Goal: Task Accomplishment & Management: Manage account settings

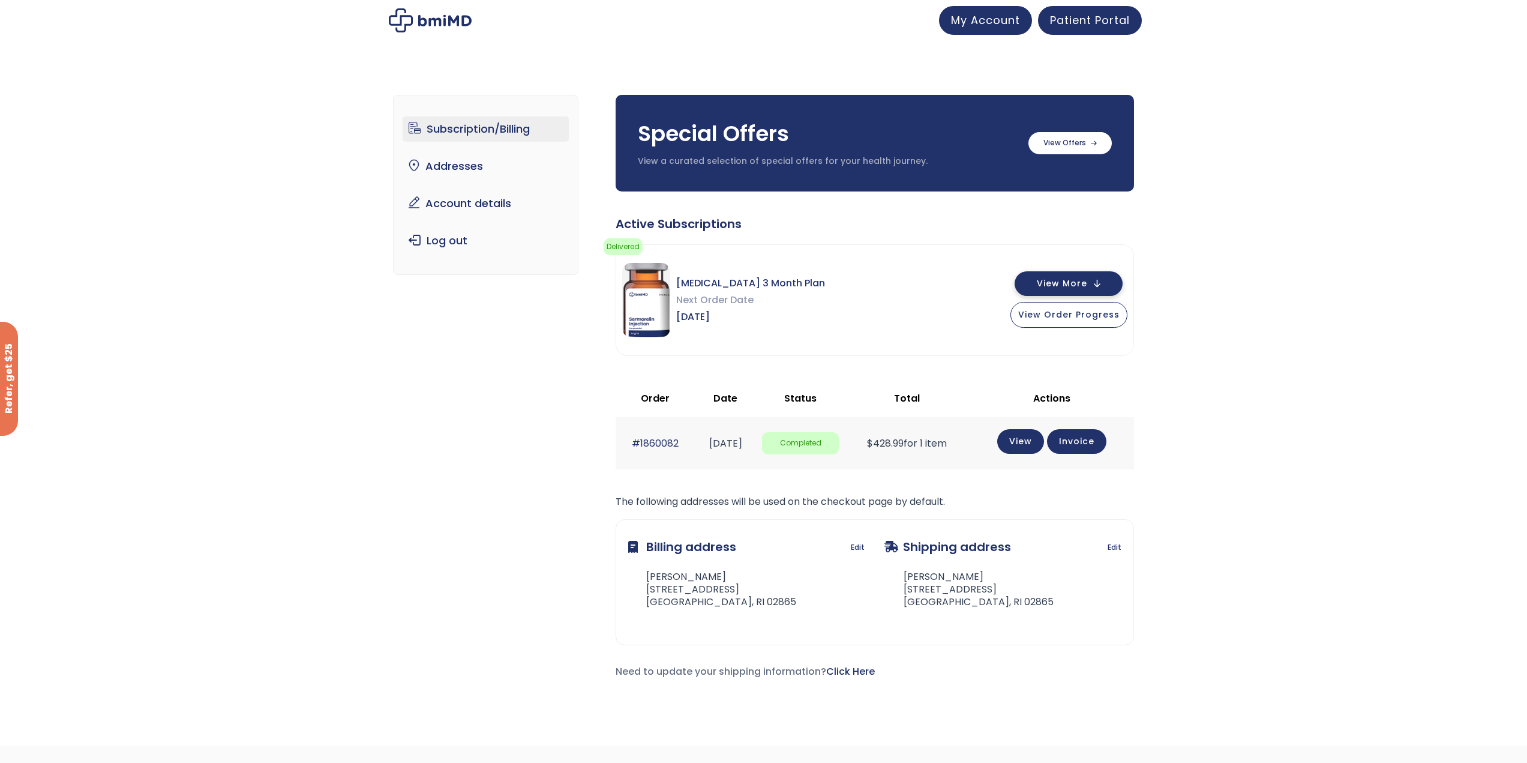
click at [1099, 284] on button "View More" at bounding box center [1069, 283] width 108 height 25
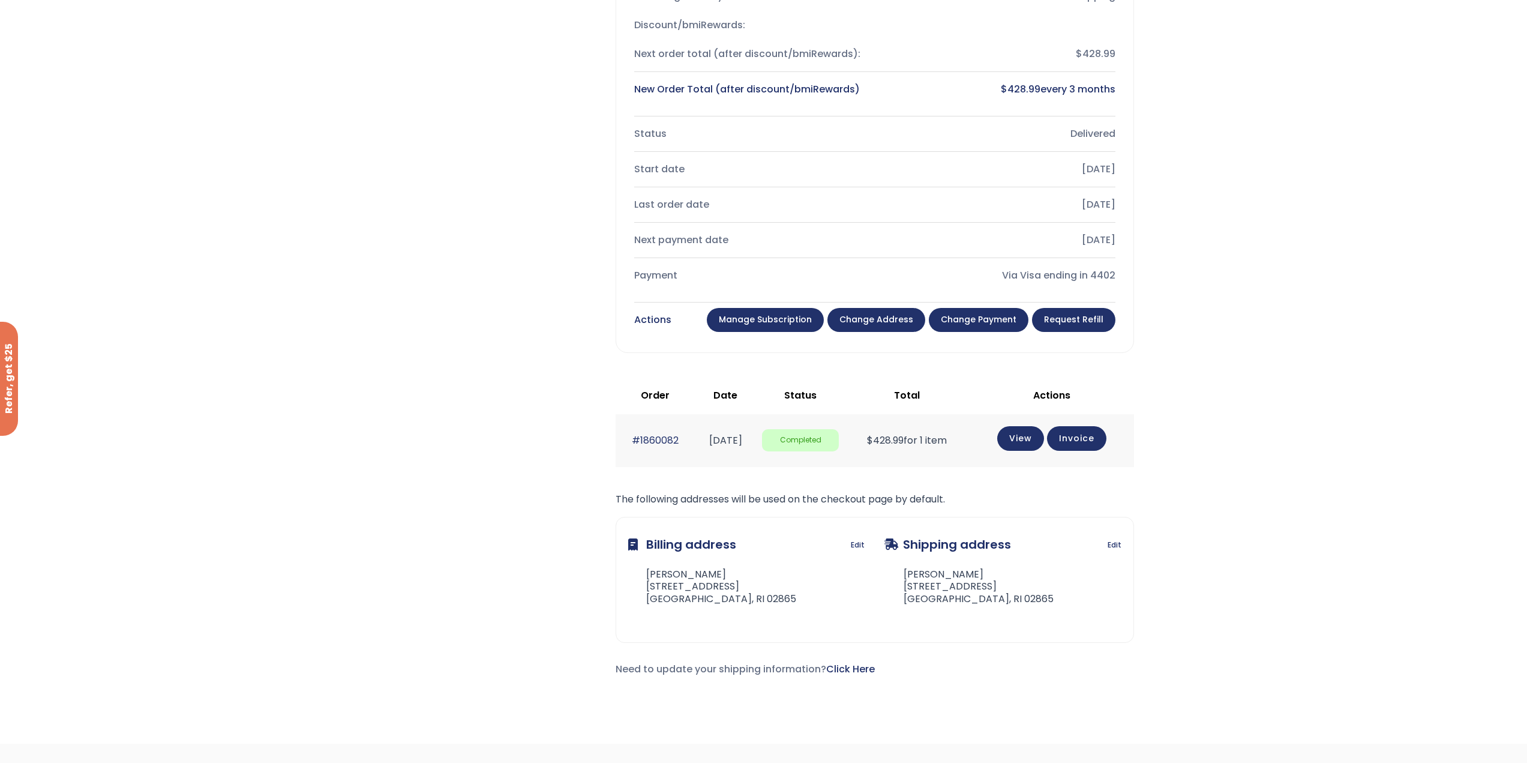
scroll to position [300, 0]
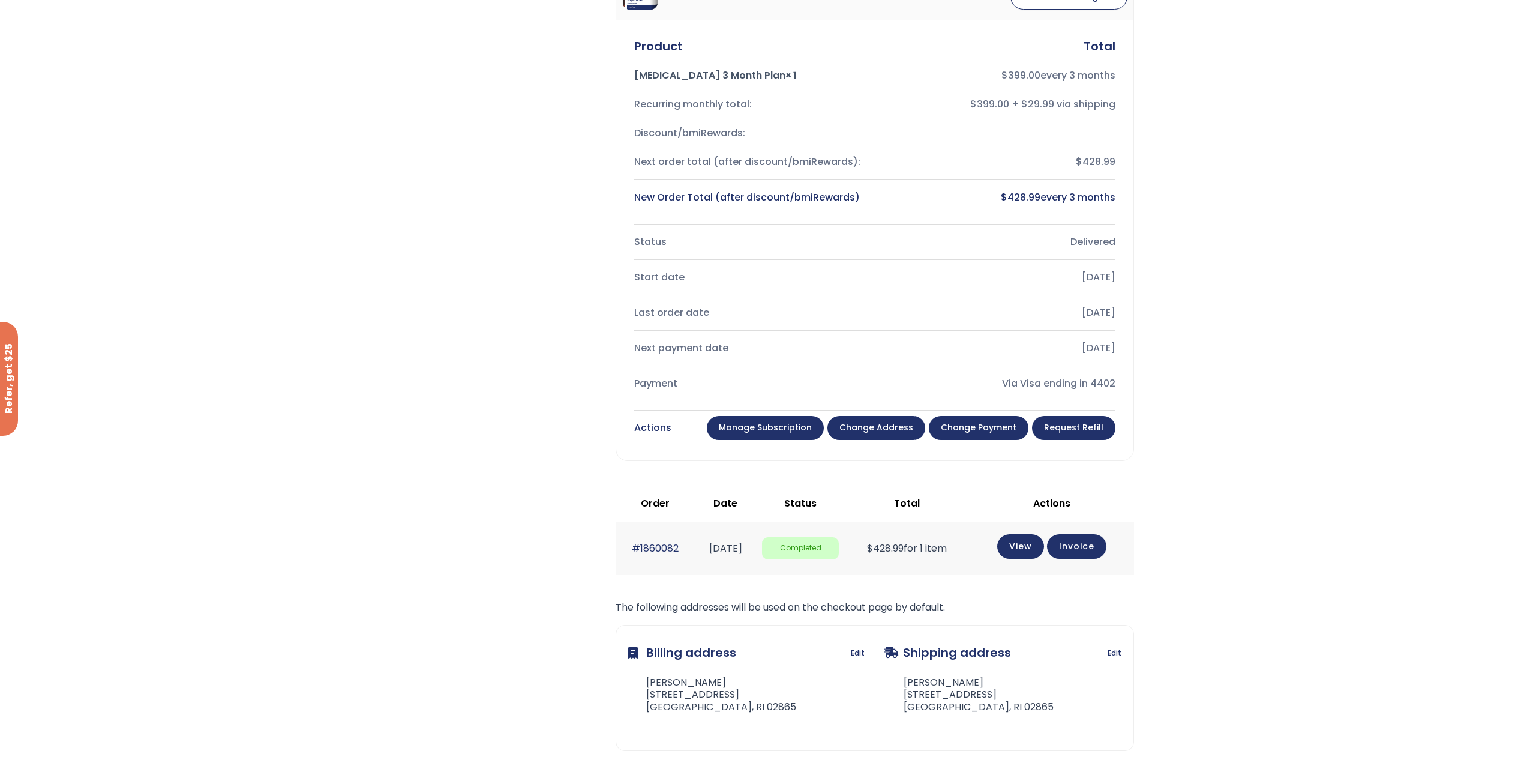
click at [779, 428] on link "Manage Subscription" at bounding box center [765, 428] width 117 height 24
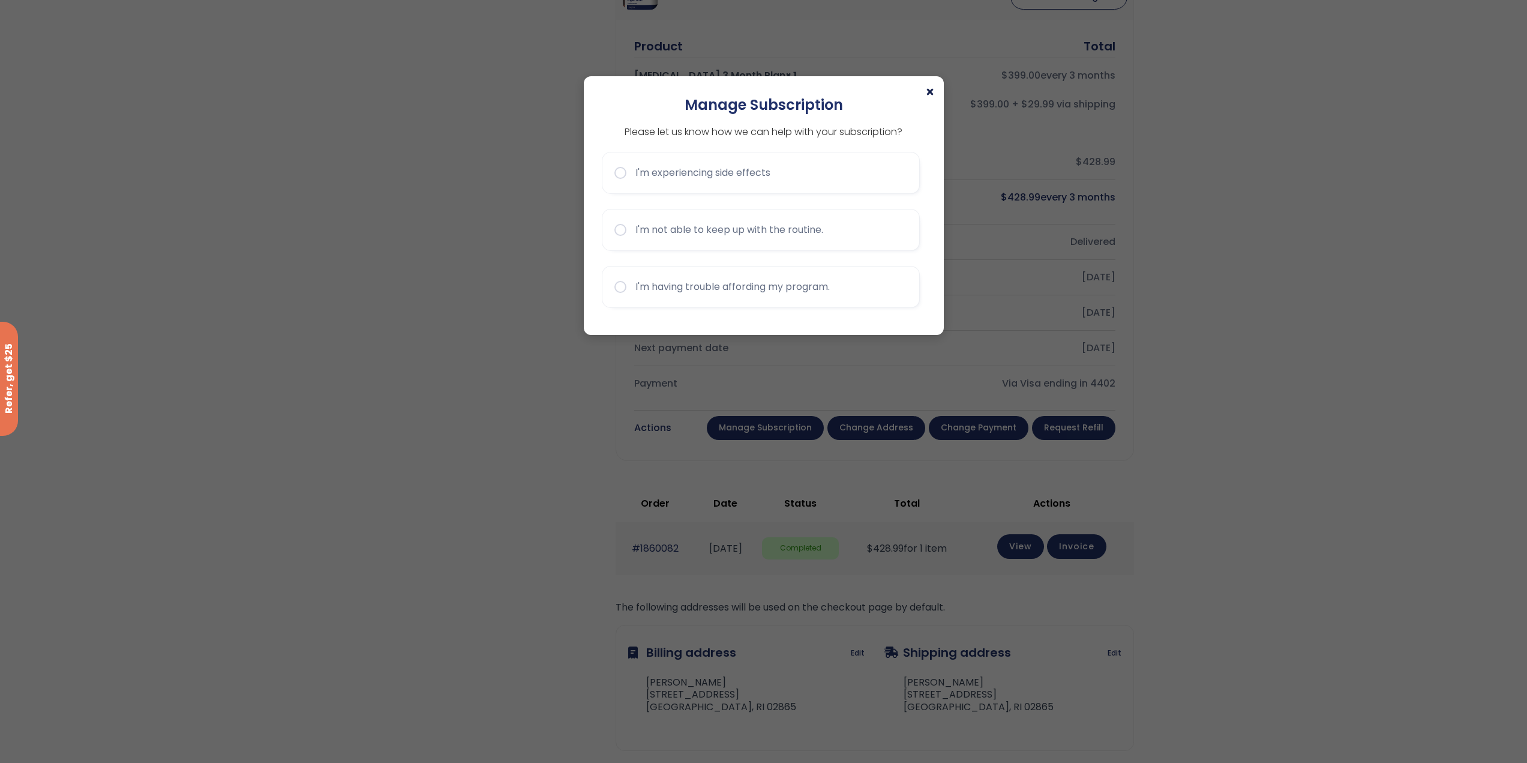
click at [929, 89] on span "×" at bounding box center [930, 92] width 10 height 14
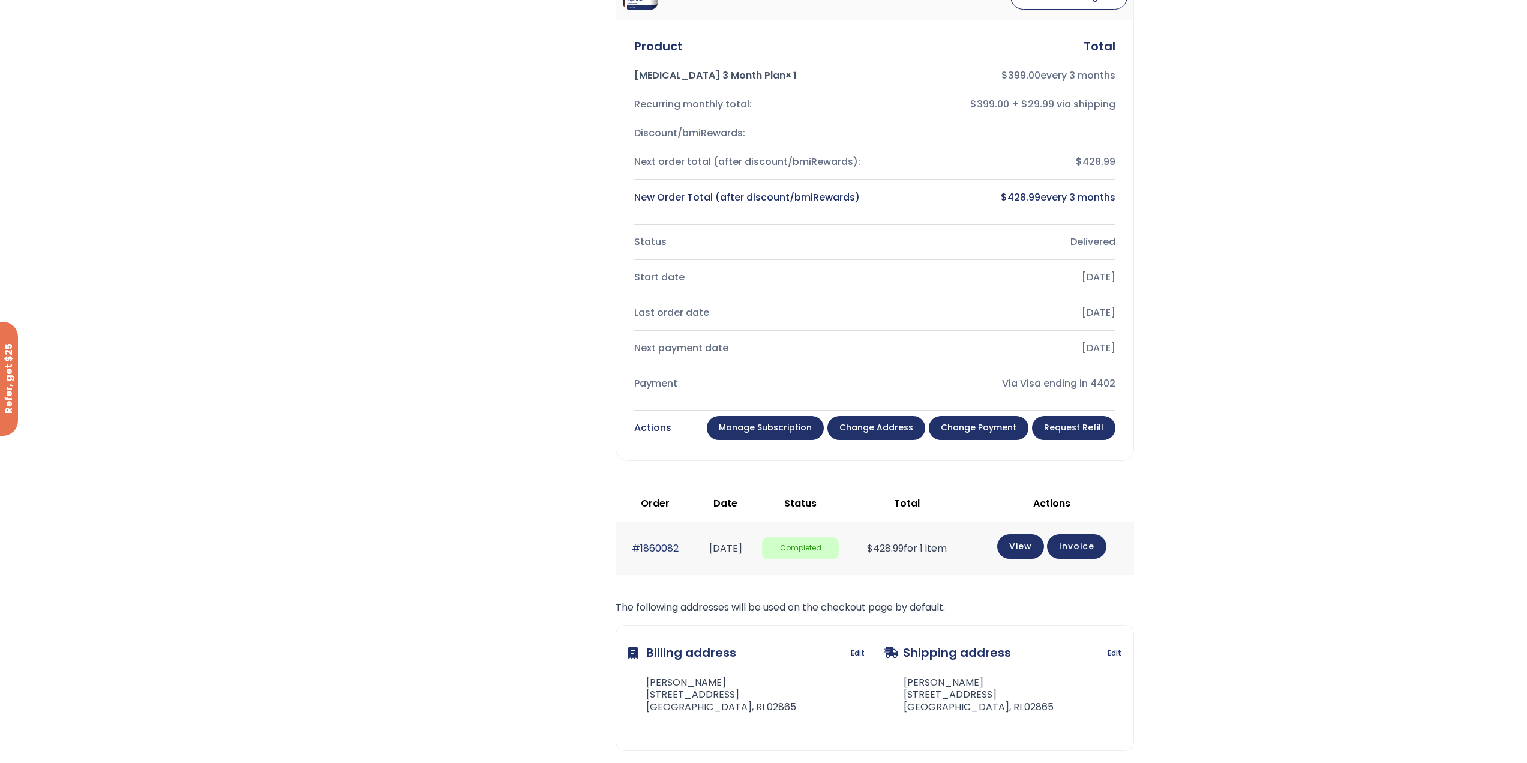
click at [980, 425] on link "Change payment" at bounding box center [979, 428] width 100 height 24
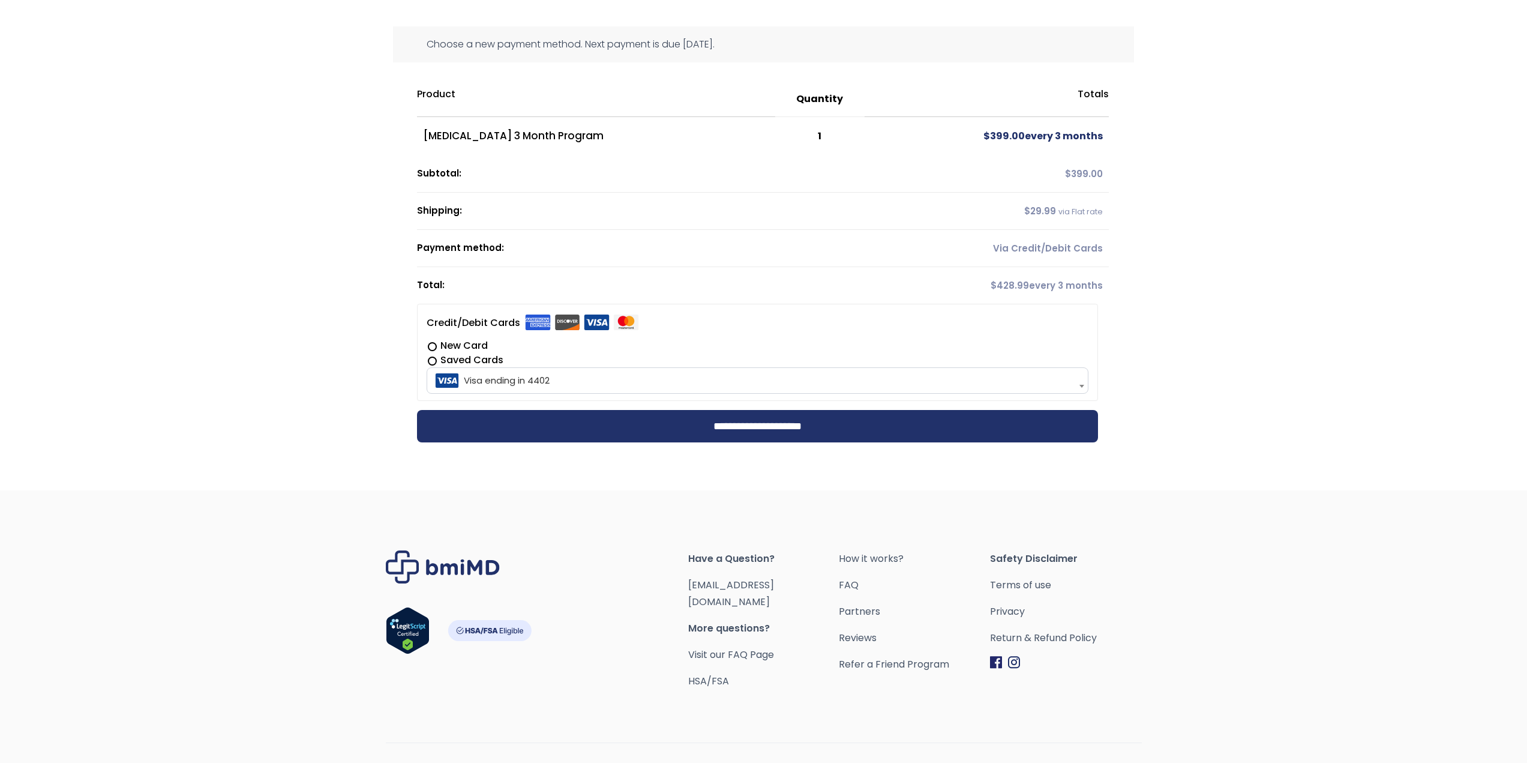
scroll to position [125, 0]
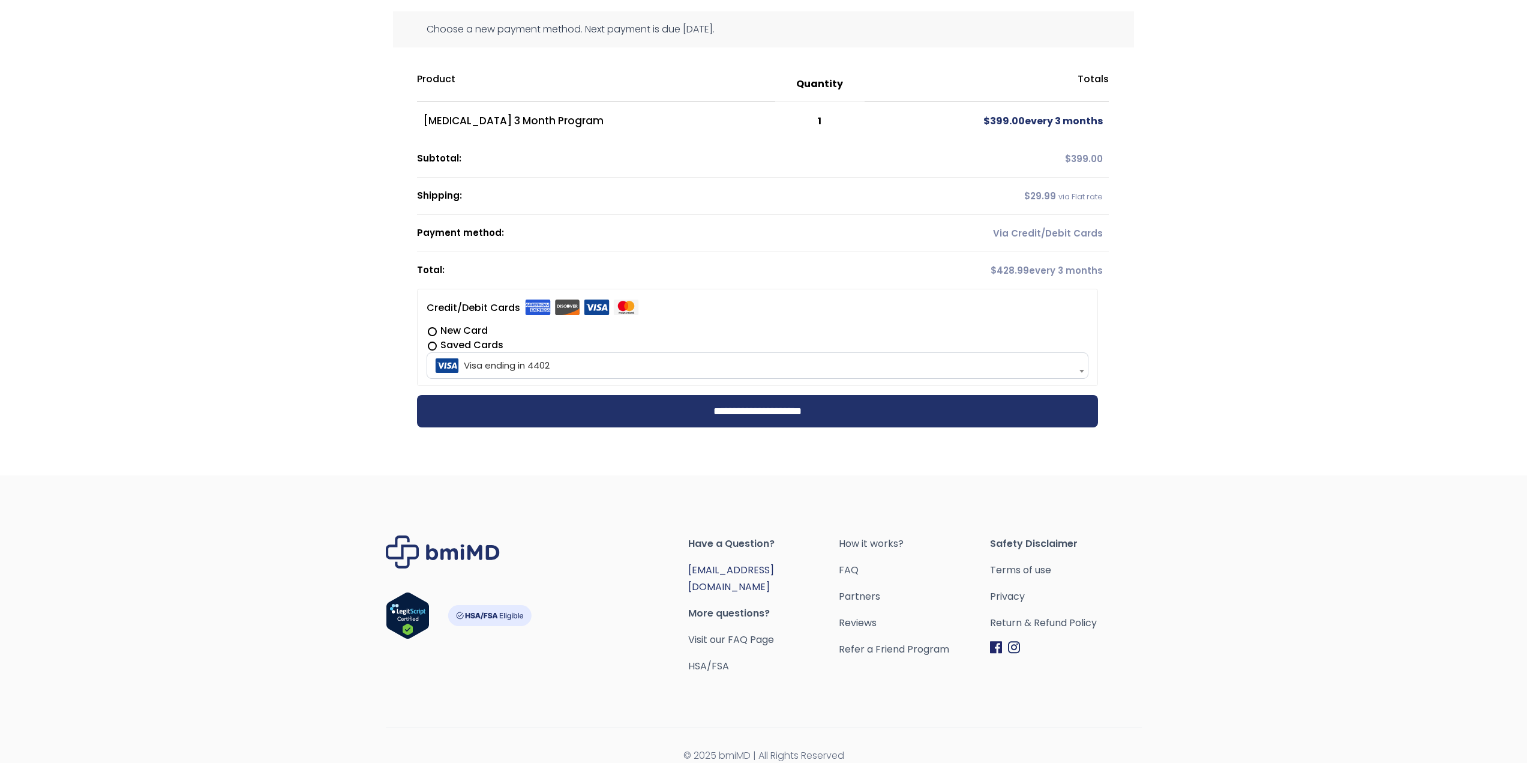
click at [737, 567] on link "[EMAIL_ADDRESS][DOMAIN_NAME]" at bounding box center [731, 578] width 86 height 31
click at [1240, 398] on div "**********" at bounding box center [763, 240] width 1527 height 458
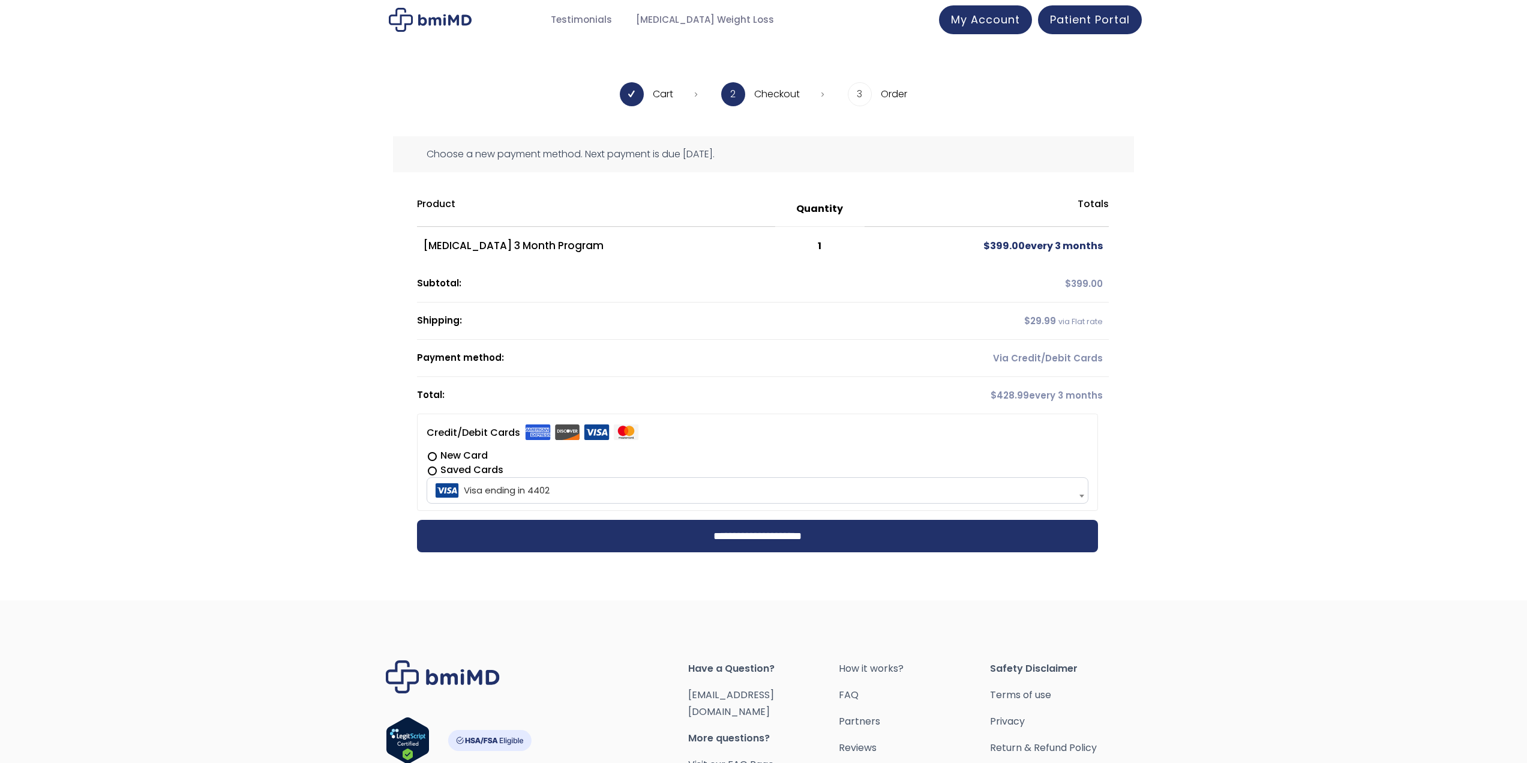
scroll to position [0, 0]
click at [996, 25] on span "My Account" at bounding box center [985, 18] width 69 height 15
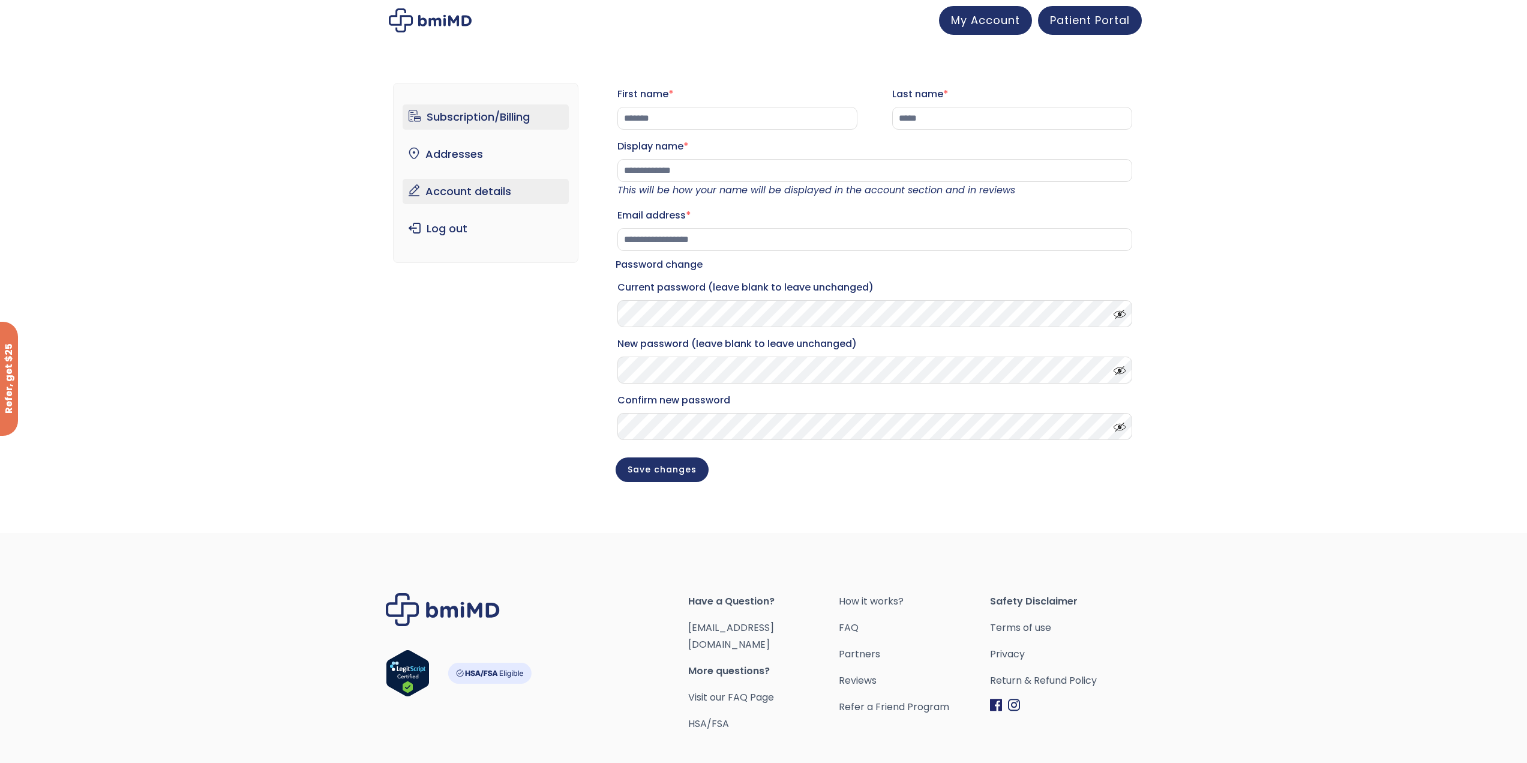
click at [493, 111] on link "Subscription/Billing" at bounding box center [486, 116] width 166 height 25
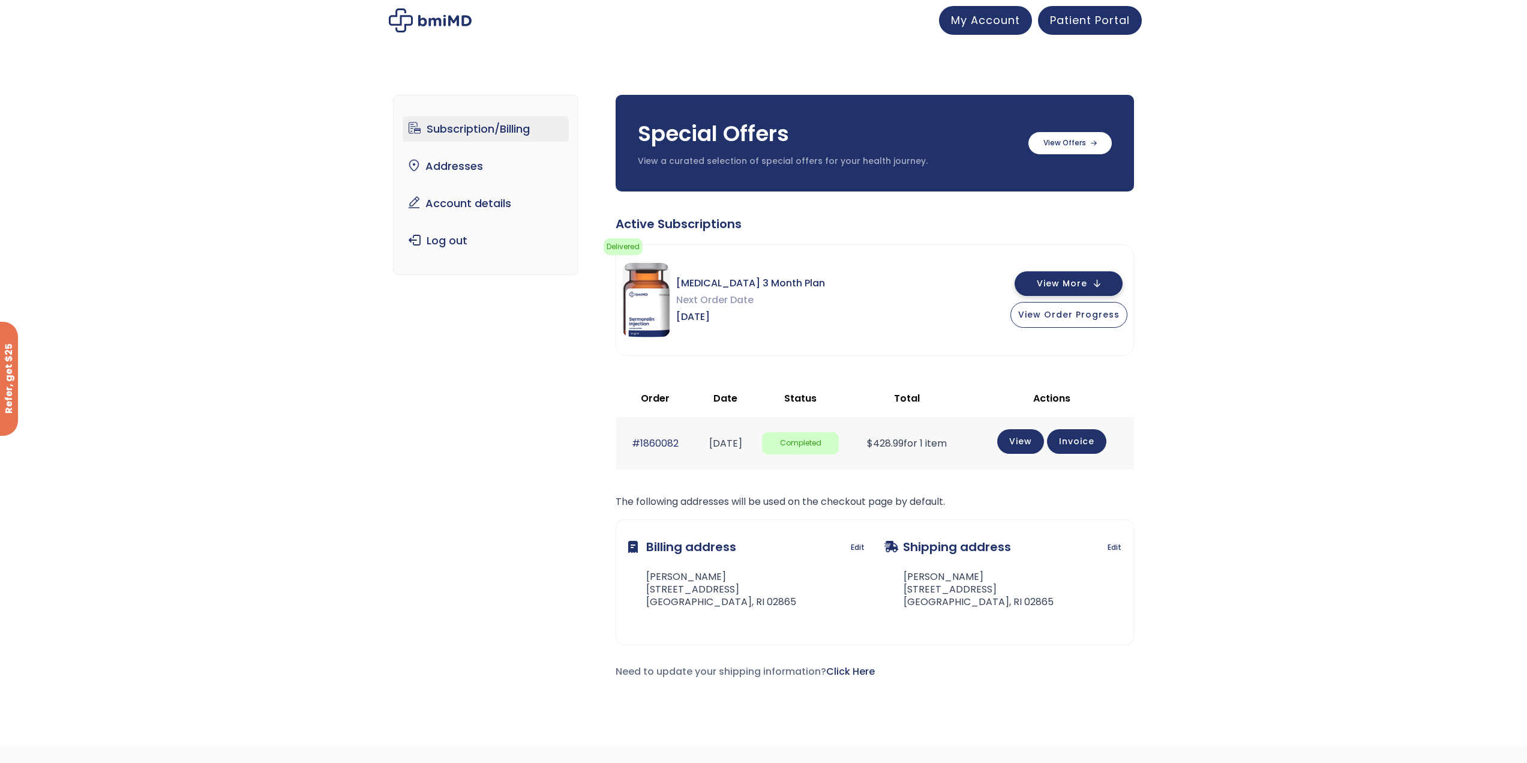
click at [1109, 284] on button "View More" at bounding box center [1069, 283] width 108 height 25
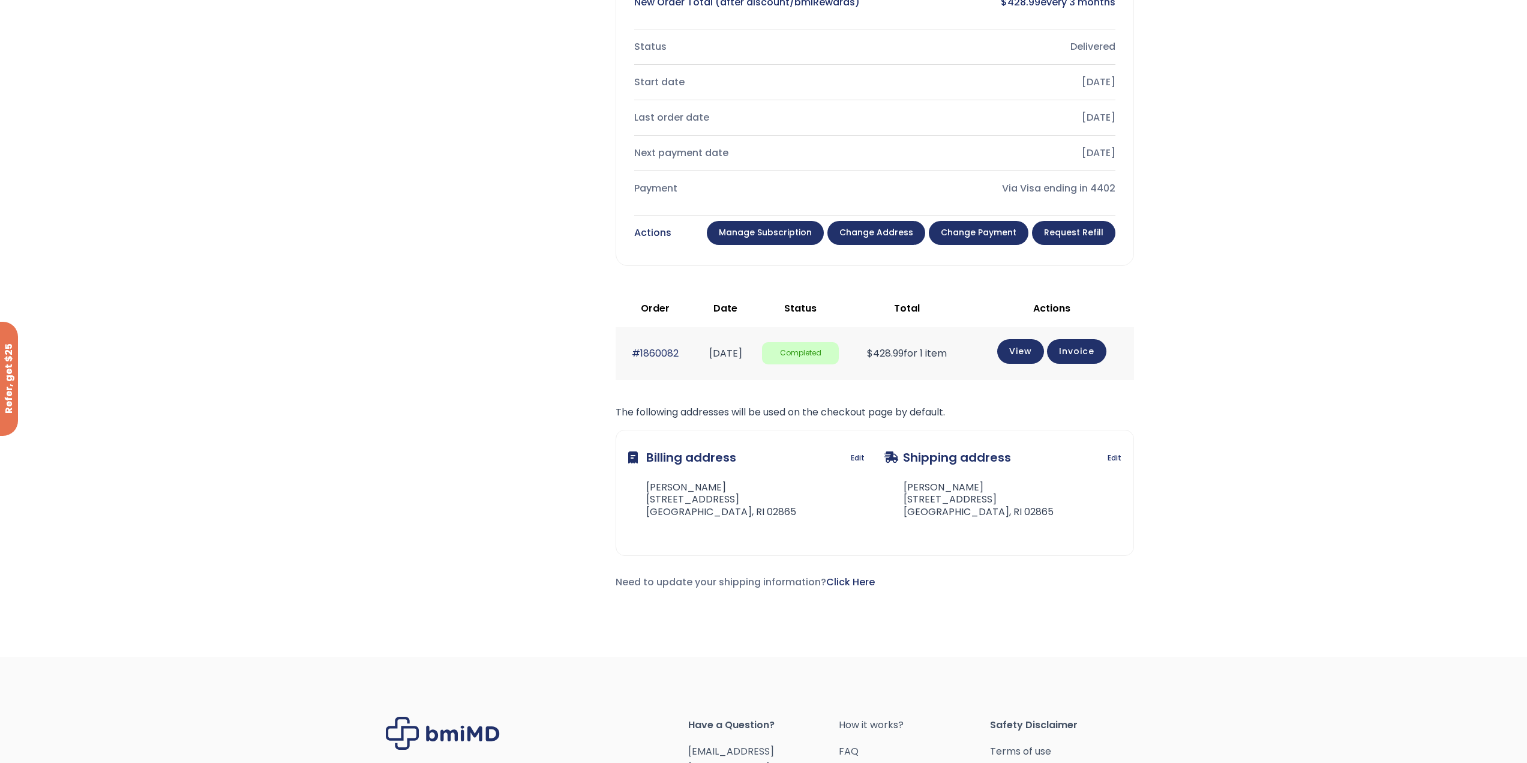
scroll to position [480, 0]
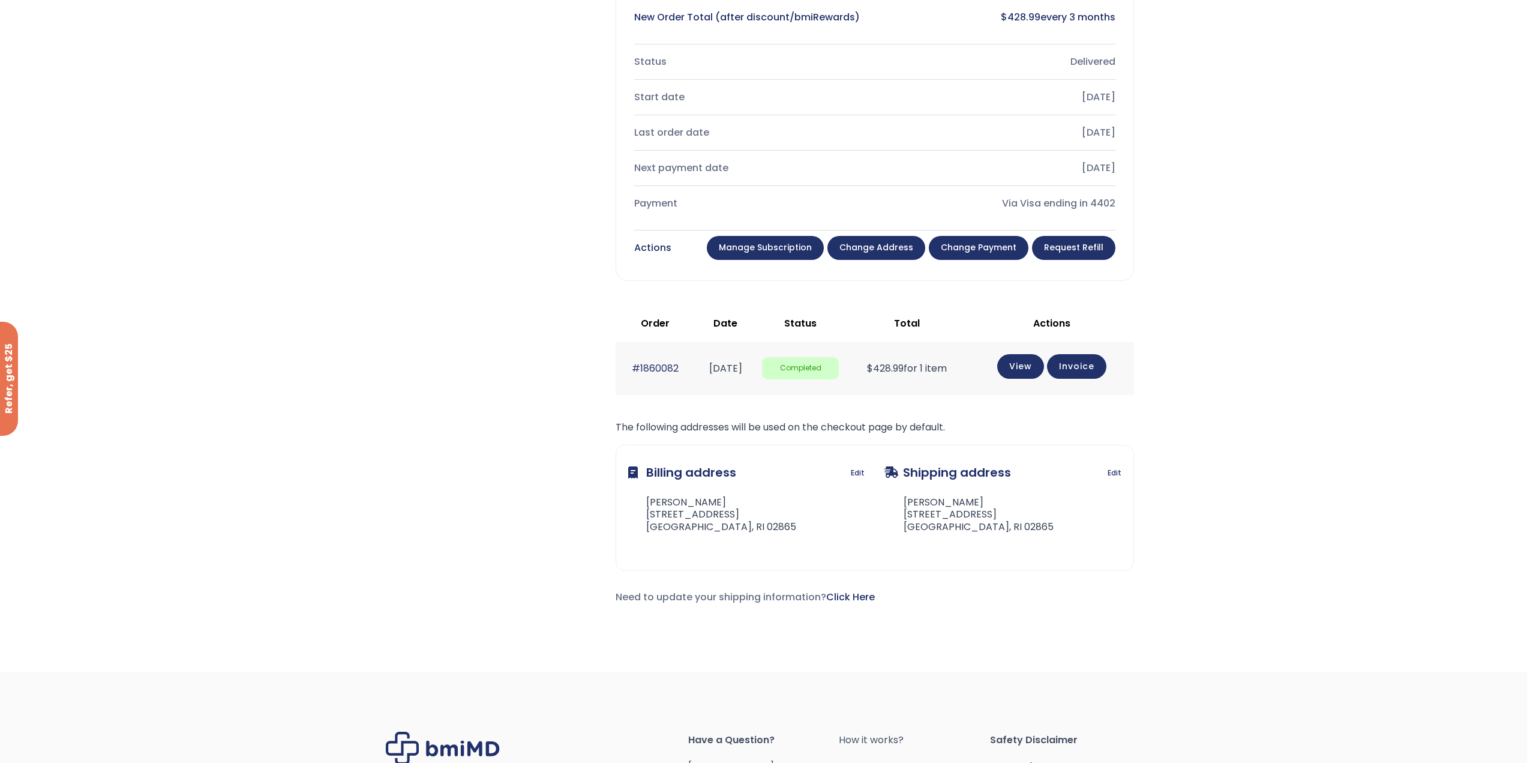
click at [784, 253] on link "Manage Subscription" at bounding box center [765, 248] width 117 height 24
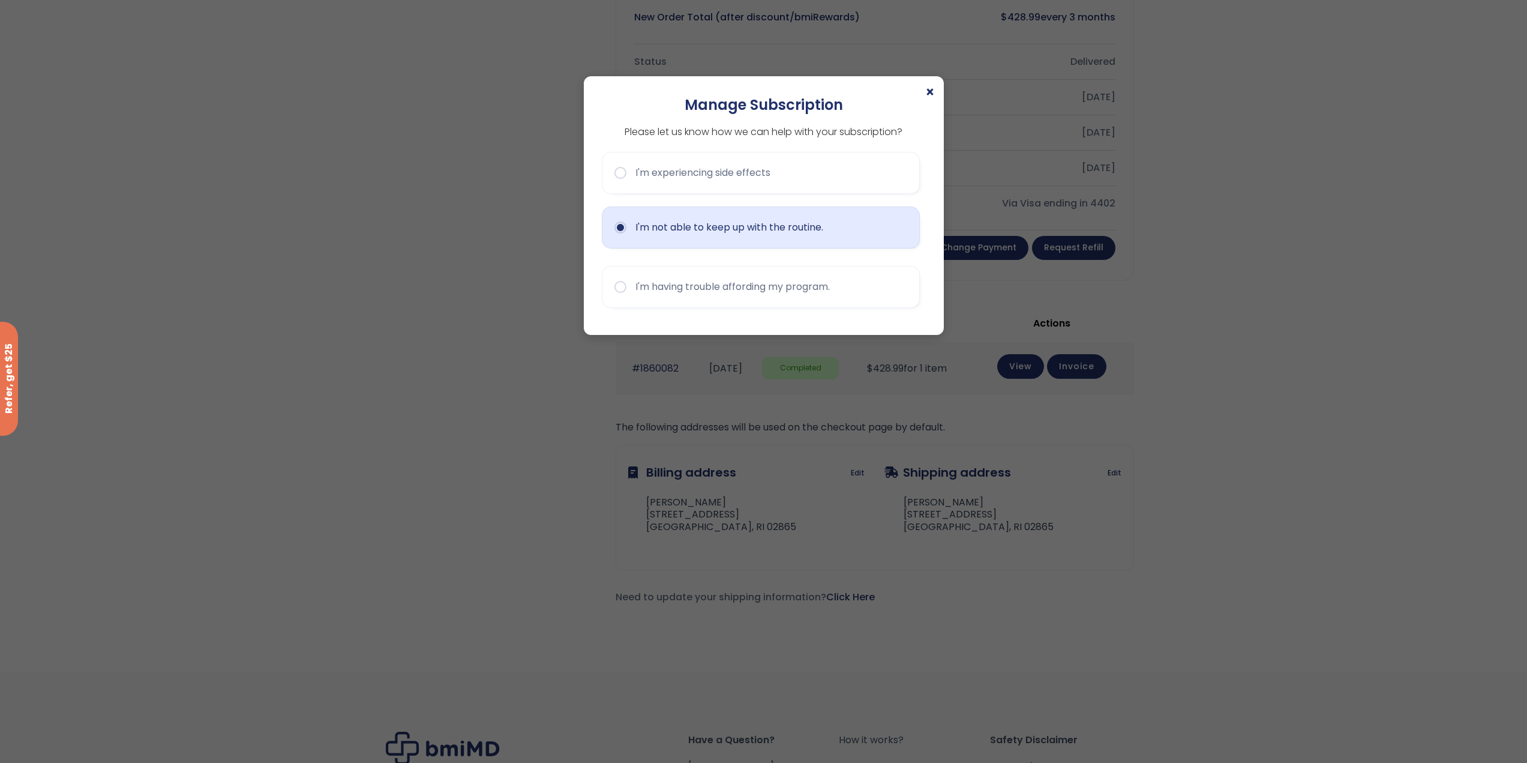
click at [630, 230] on button "I'm not able to keep up with the routine." at bounding box center [761, 227] width 318 height 42
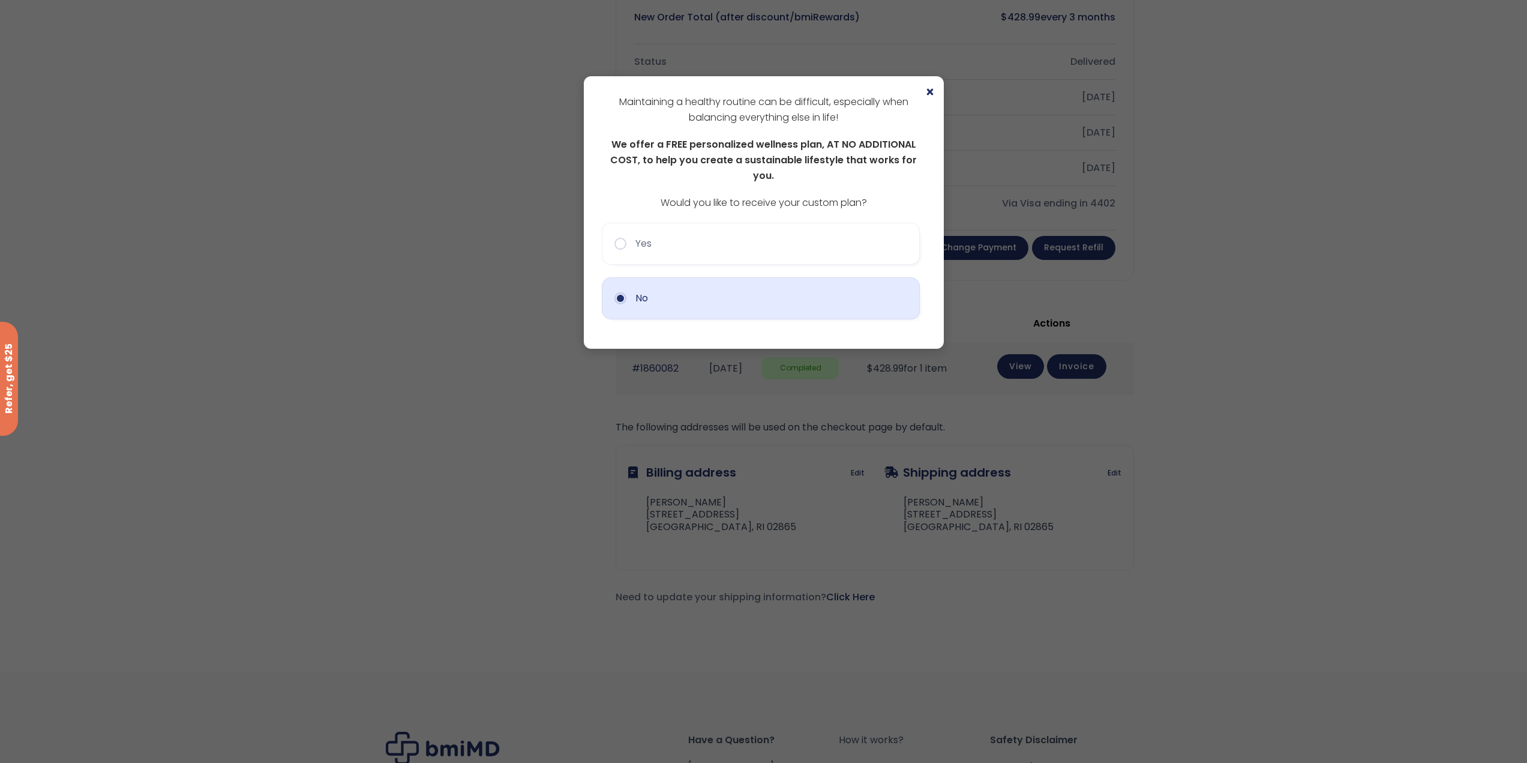
click at [619, 286] on button "No" at bounding box center [761, 298] width 318 height 42
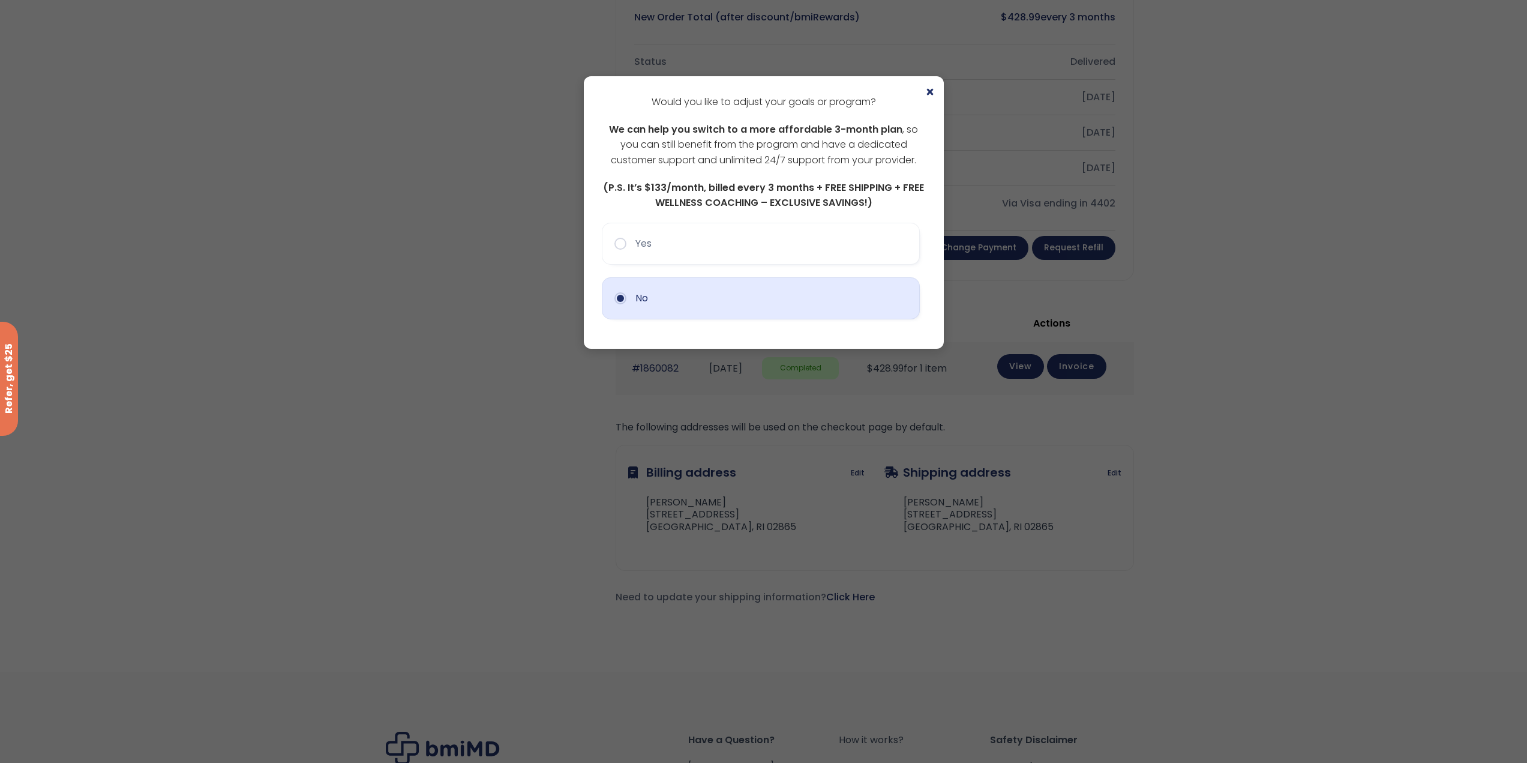
click at [661, 296] on button "No" at bounding box center [761, 298] width 318 height 42
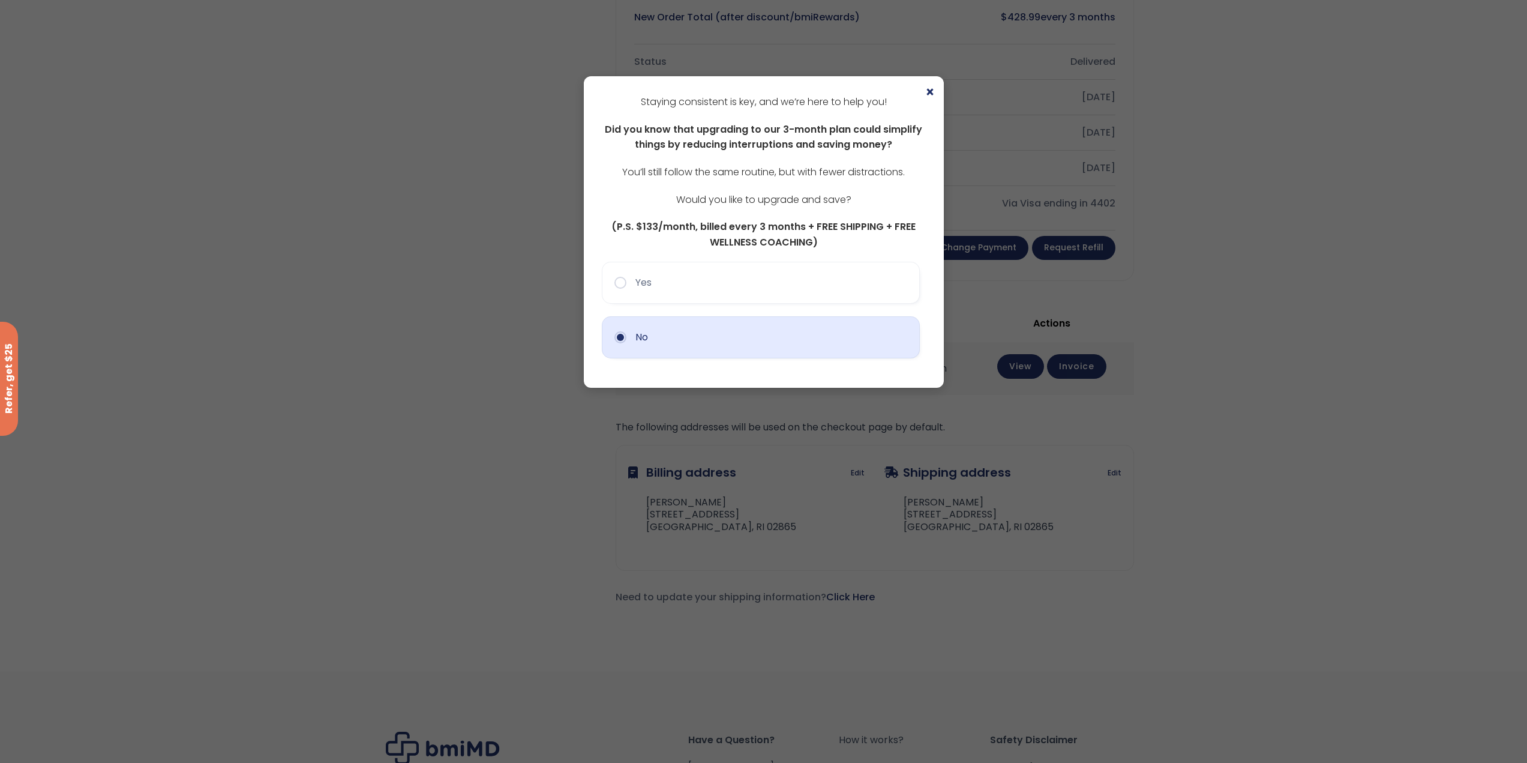
click at [672, 334] on button "No" at bounding box center [761, 337] width 318 height 42
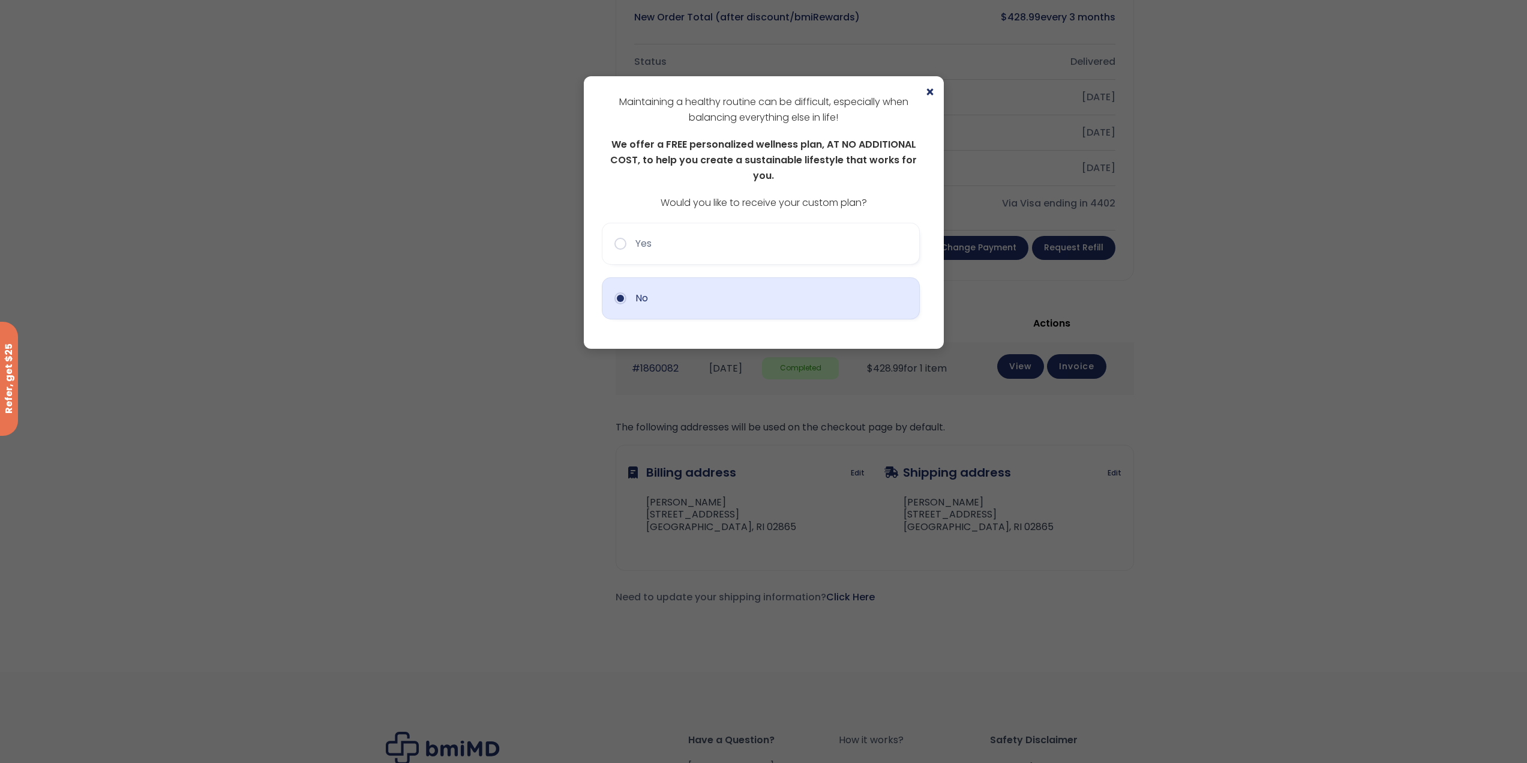
click at [669, 290] on button "No" at bounding box center [761, 298] width 318 height 42
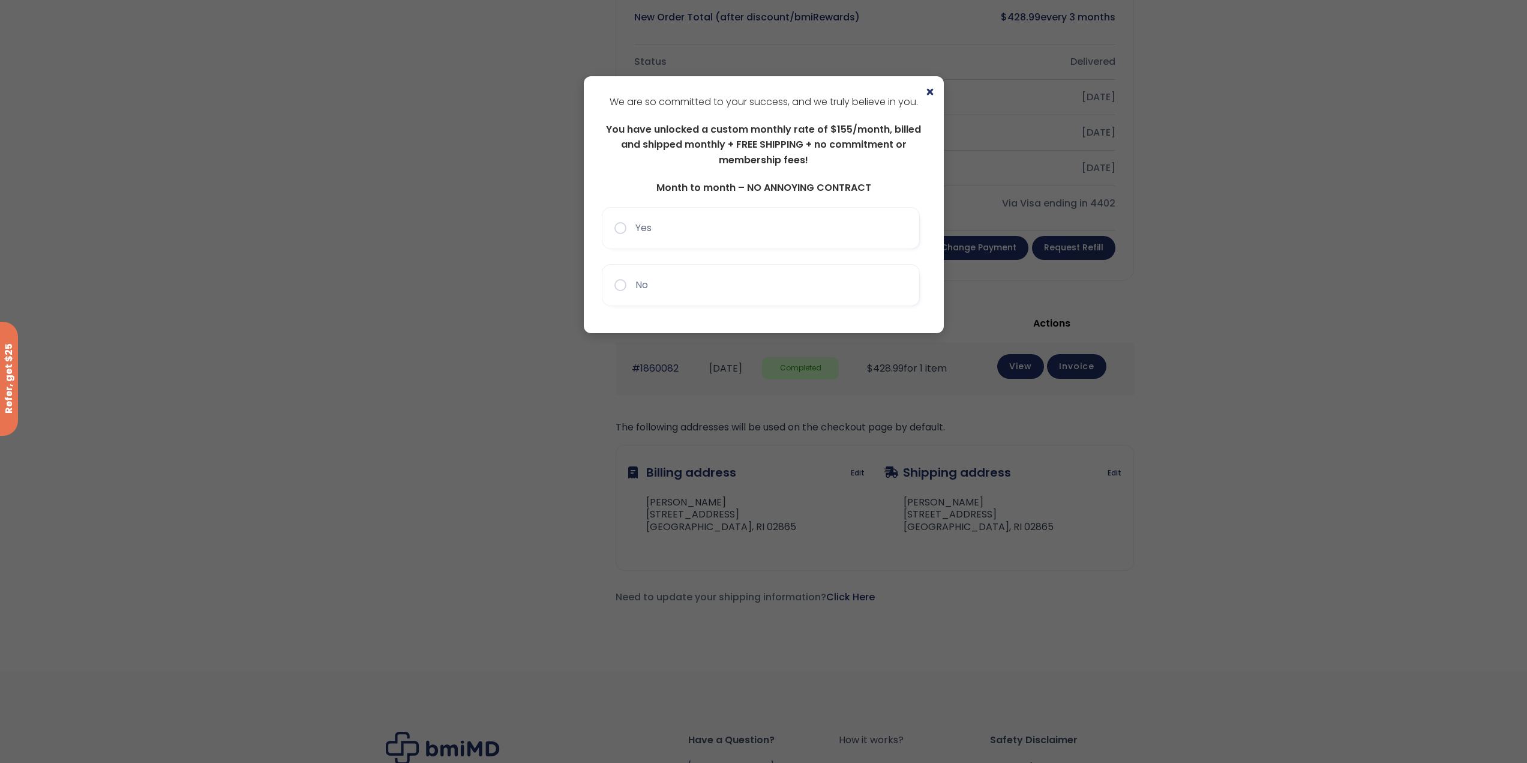
click at [723, 283] on button "No" at bounding box center [761, 285] width 318 height 42
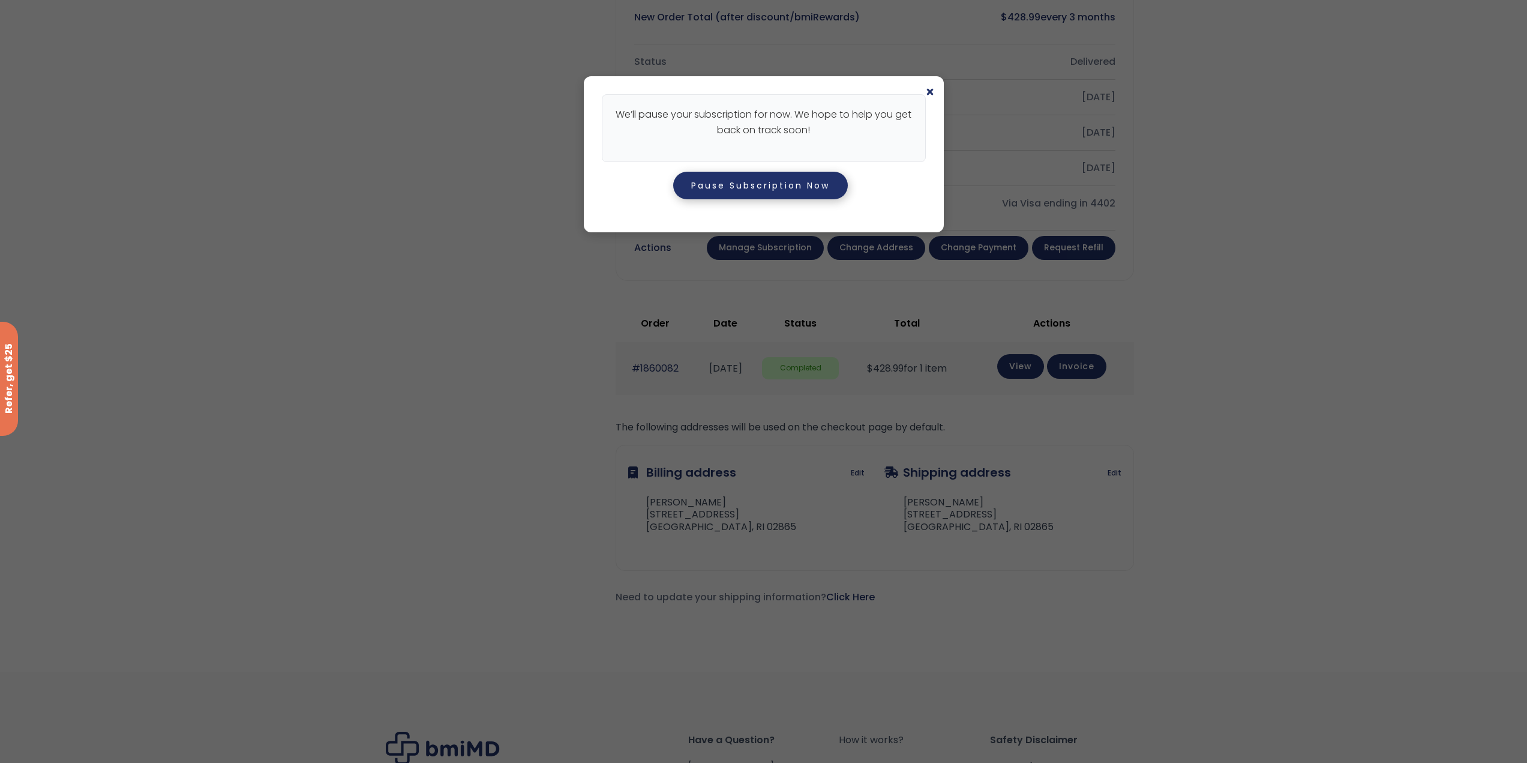
click at [785, 182] on button "Pause Subscription Now" at bounding box center [760, 186] width 175 height 28
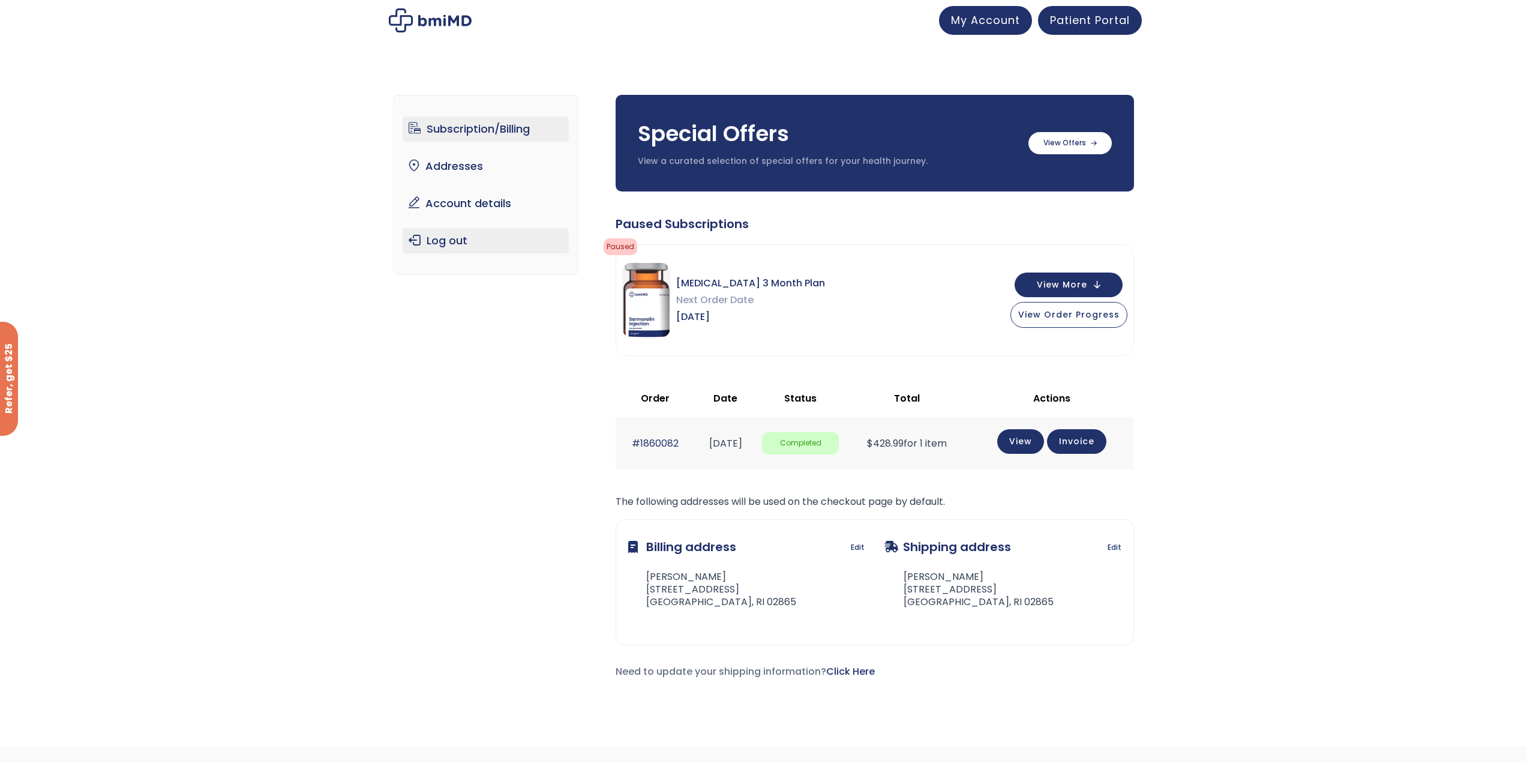
click at [491, 236] on link "Log out" at bounding box center [486, 240] width 166 height 25
